Goal: Communication & Community: Connect with others

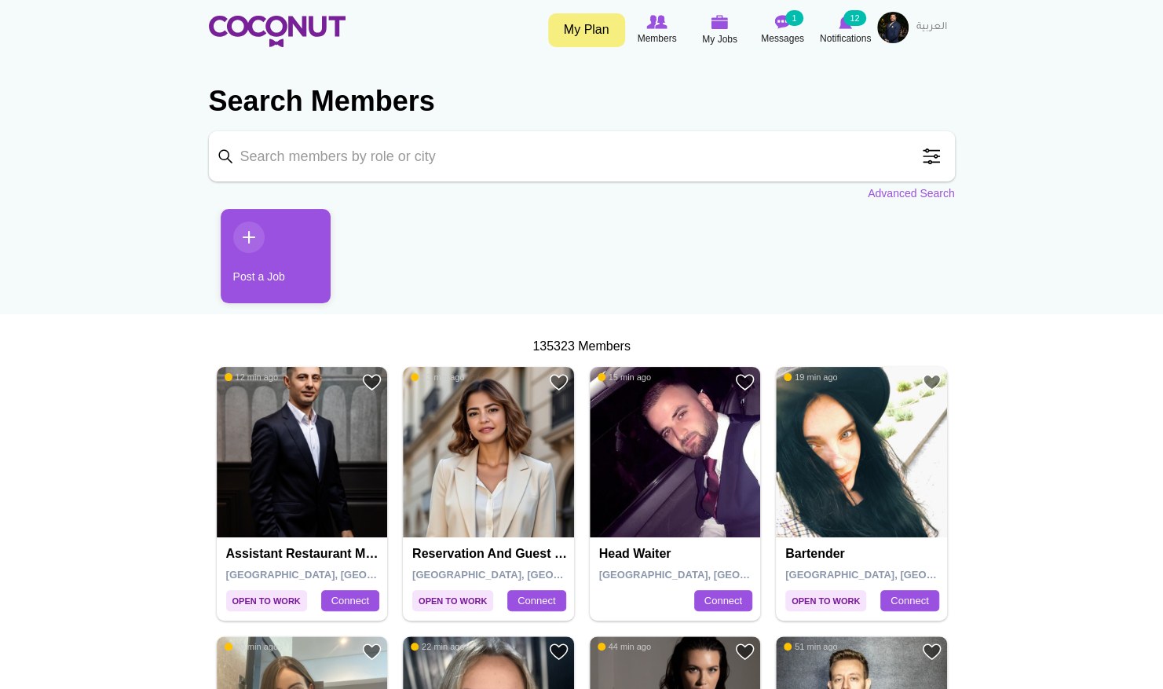
click at [925, 157] on span at bounding box center [930, 156] width 31 height 31
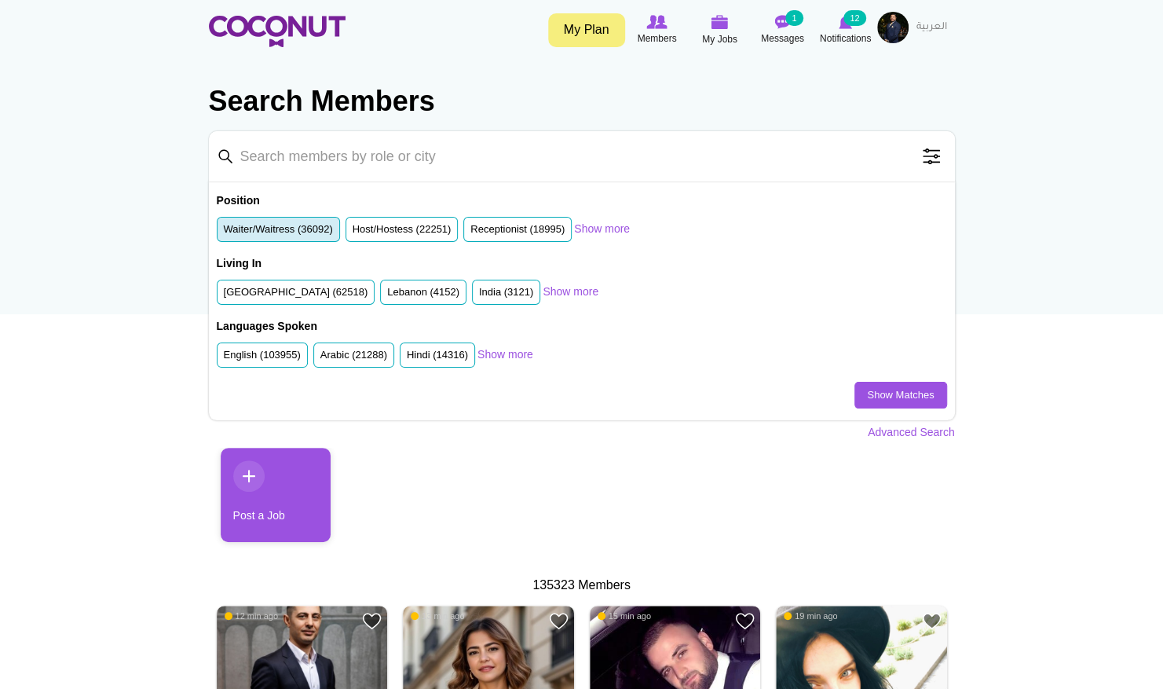
click at [295, 222] on label "Waiter/Waitress (36092)" at bounding box center [278, 229] width 109 height 15
click at [224, 232] on input "Waiter/Waitress (36092)" at bounding box center [224, 232] width 0 height 0
click at [289, 290] on label "United Arab Emirates (62518)" at bounding box center [296, 292] width 144 height 15
click at [224, 295] on input "United Arab Emirates (62518)" at bounding box center [224, 295] width 0 height 0
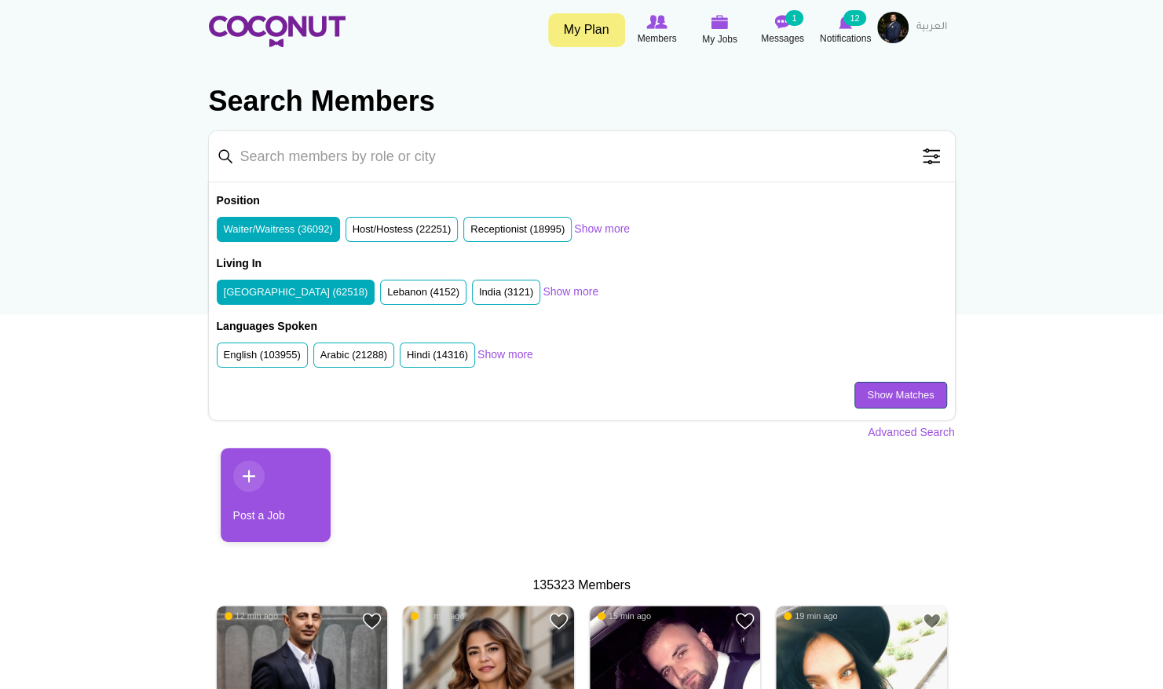
click at [865, 389] on link "Show Matches" at bounding box center [900, 395] width 92 height 27
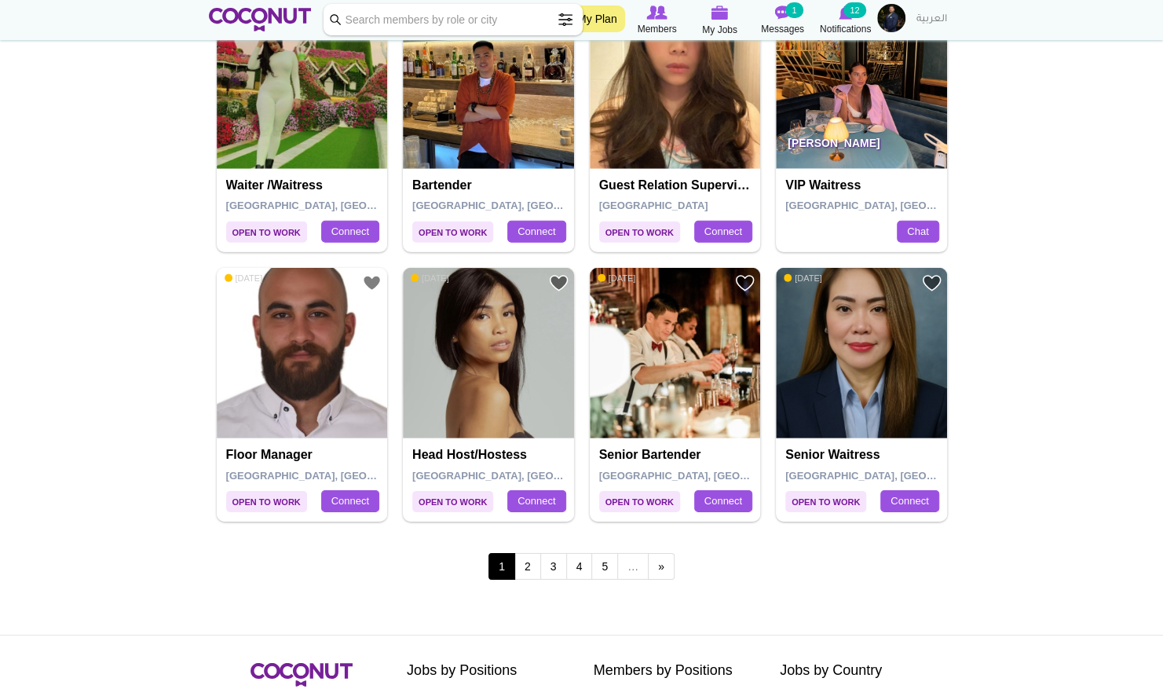
scroll to position [2566, 0]
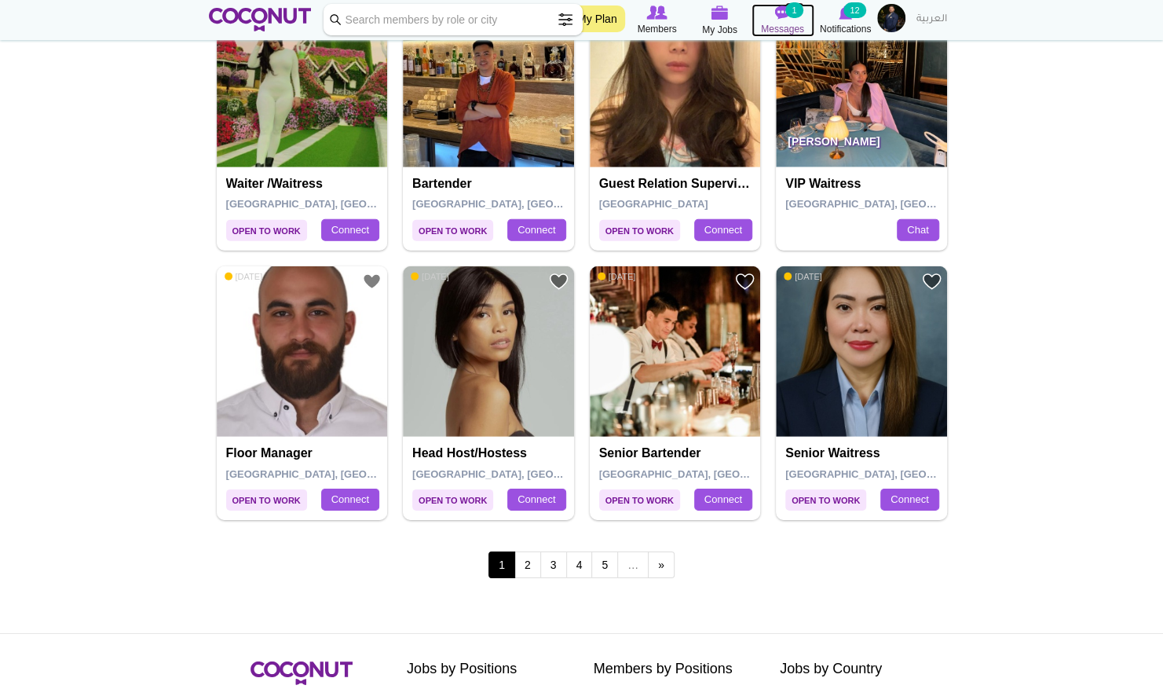
click at [783, 13] on img at bounding box center [783, 12] width 16 height 14
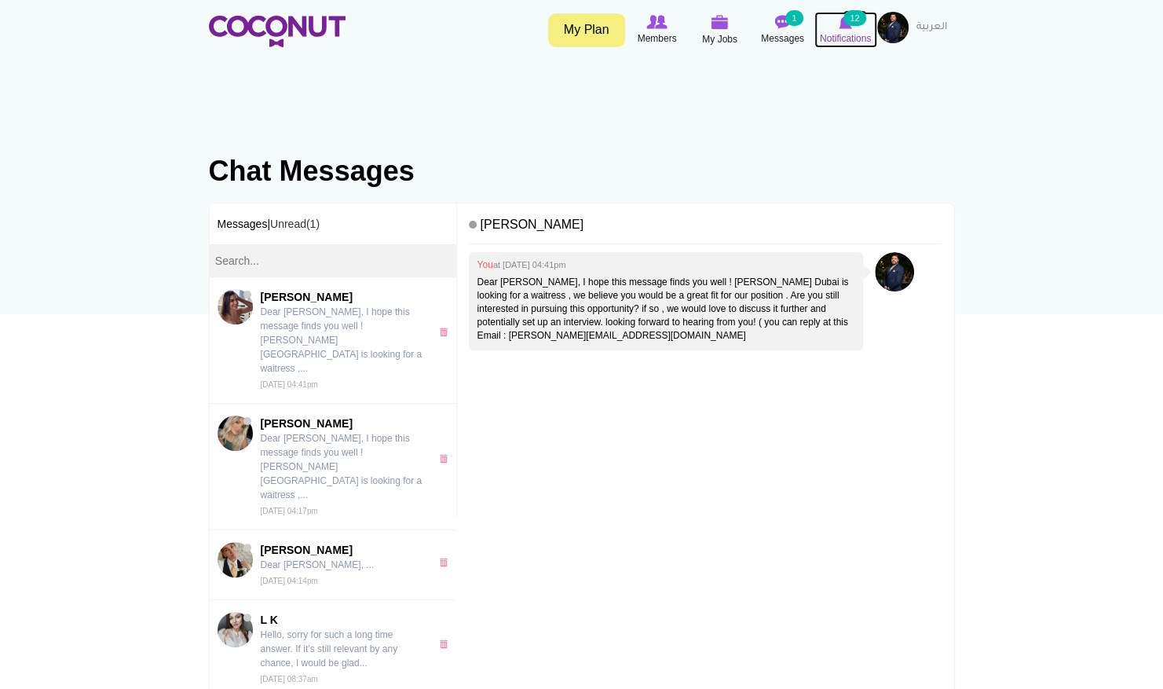
click at [846, 34] on span "Notifications" at bounding box center [845, 39] width 51 height 16
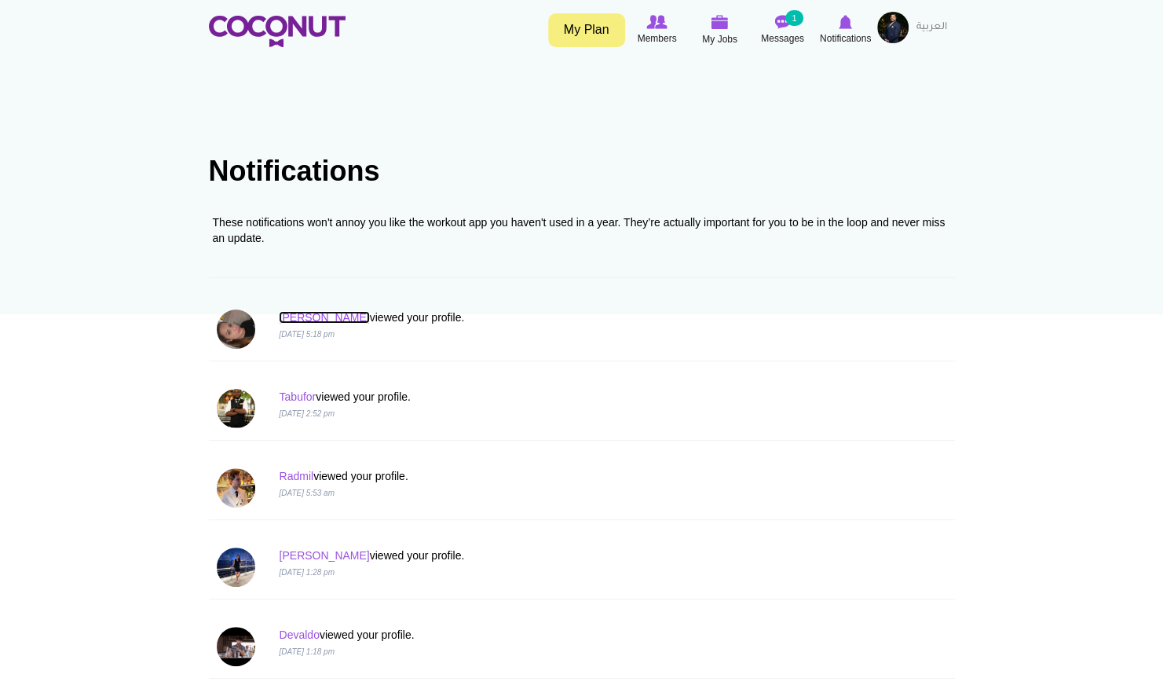
click at [295, 316] on link "Nadege" at bounding box center [324, 317] width 90 height 13
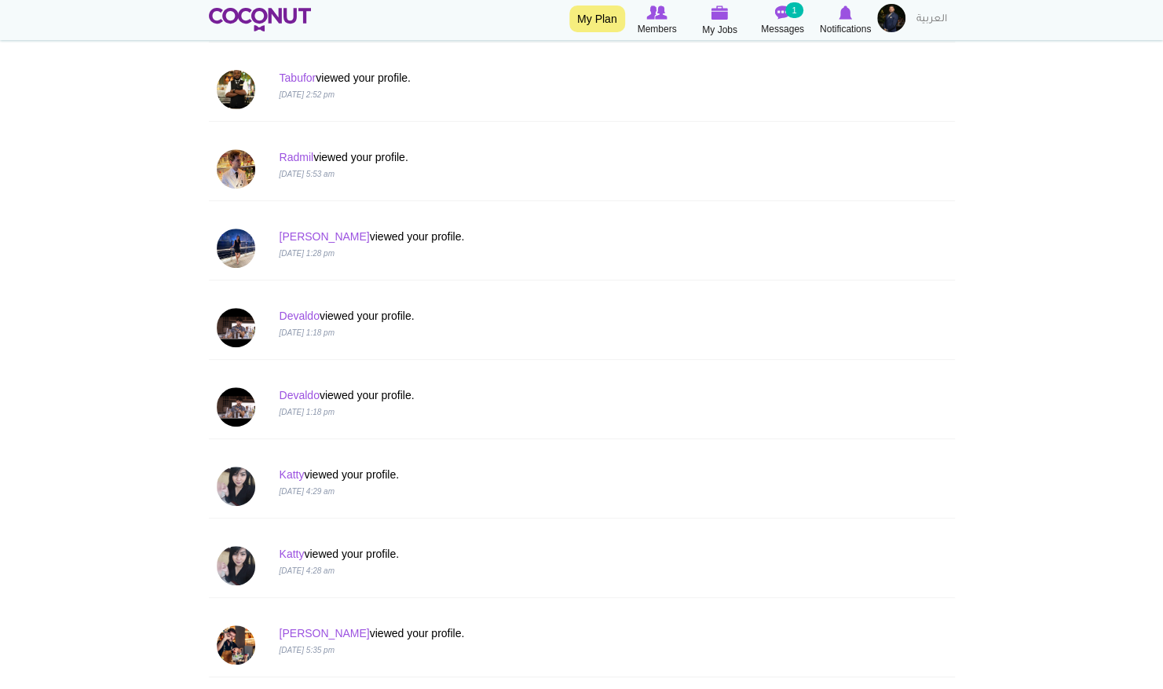
scroll to position [321, 0]
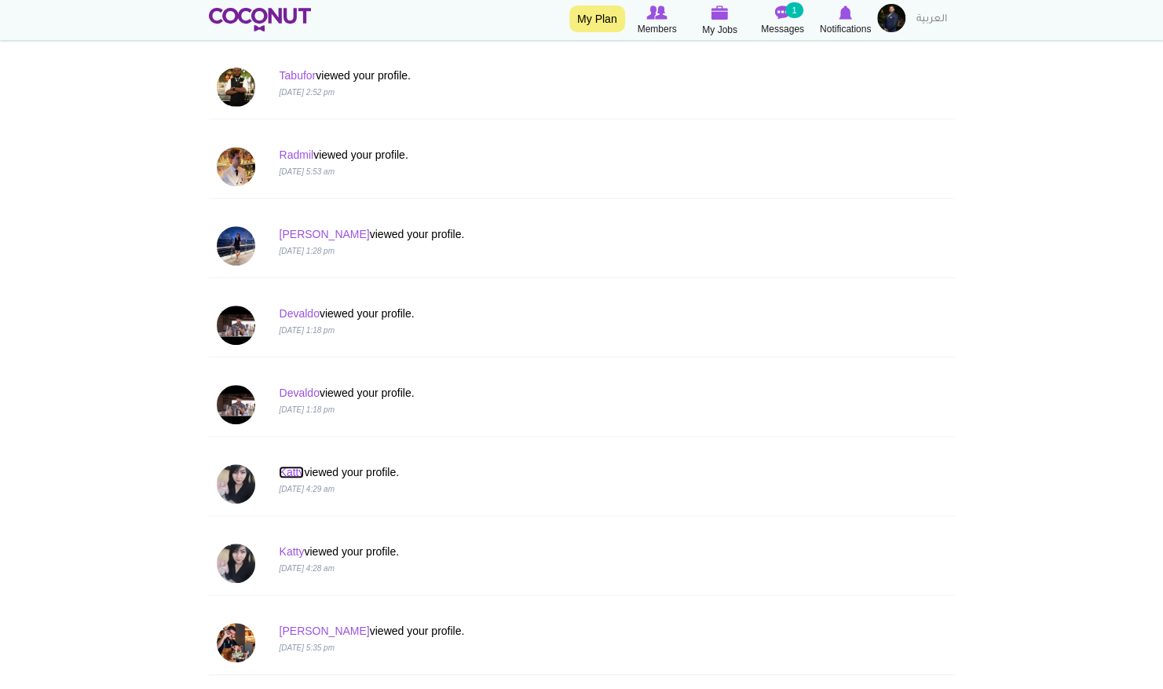
click at [295, 473] on link "Katty" at bounding box center [291, 472] width 25 height 13
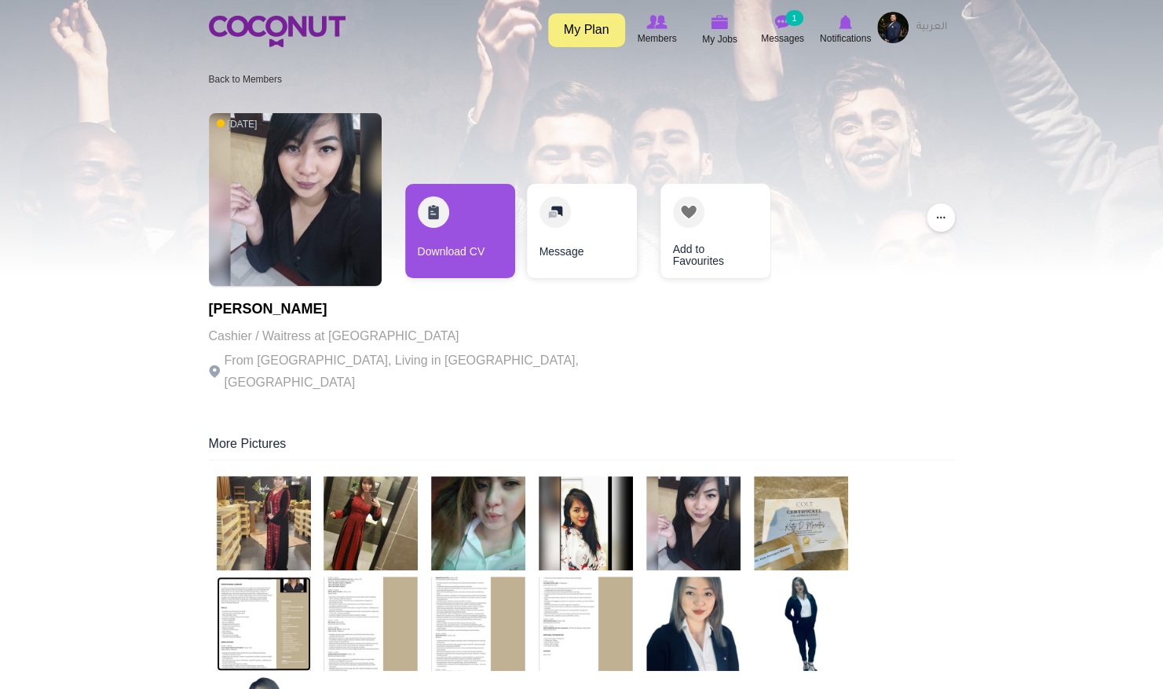
click at [291, 581] on img at bounding box center [264, 623] width 94 height 94
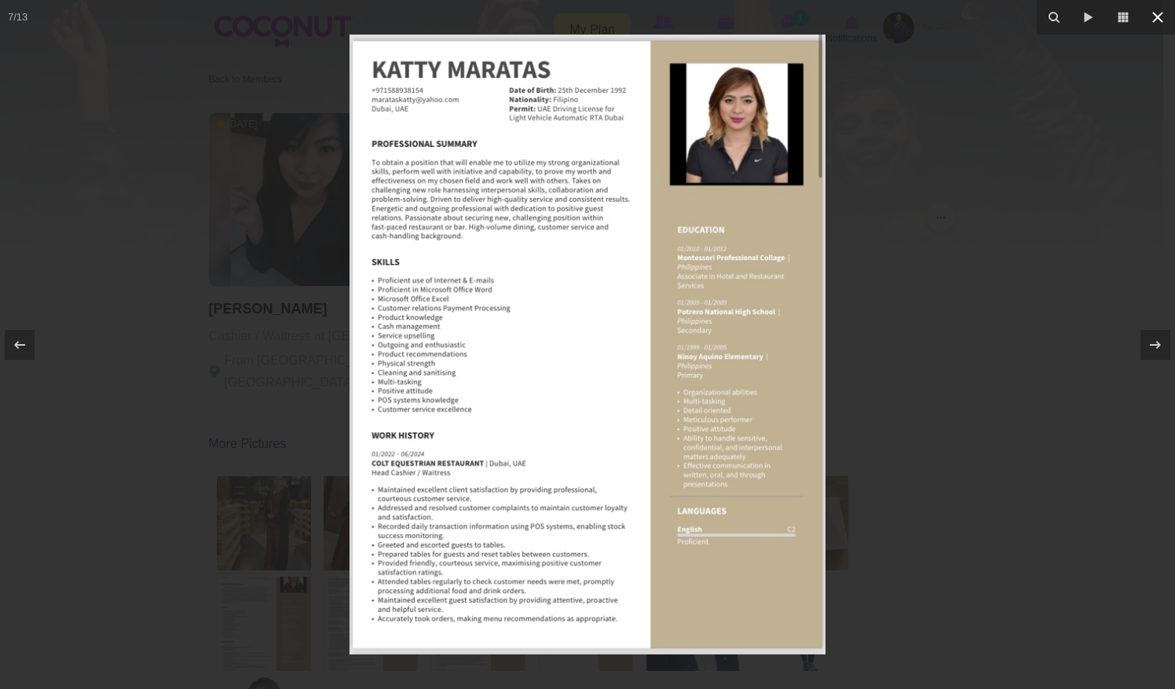
click at [1159, 29] on button at bounding box center [1157, 17] width 35 height 35
